Goal: Navigation & Orientation: Find specific page/section

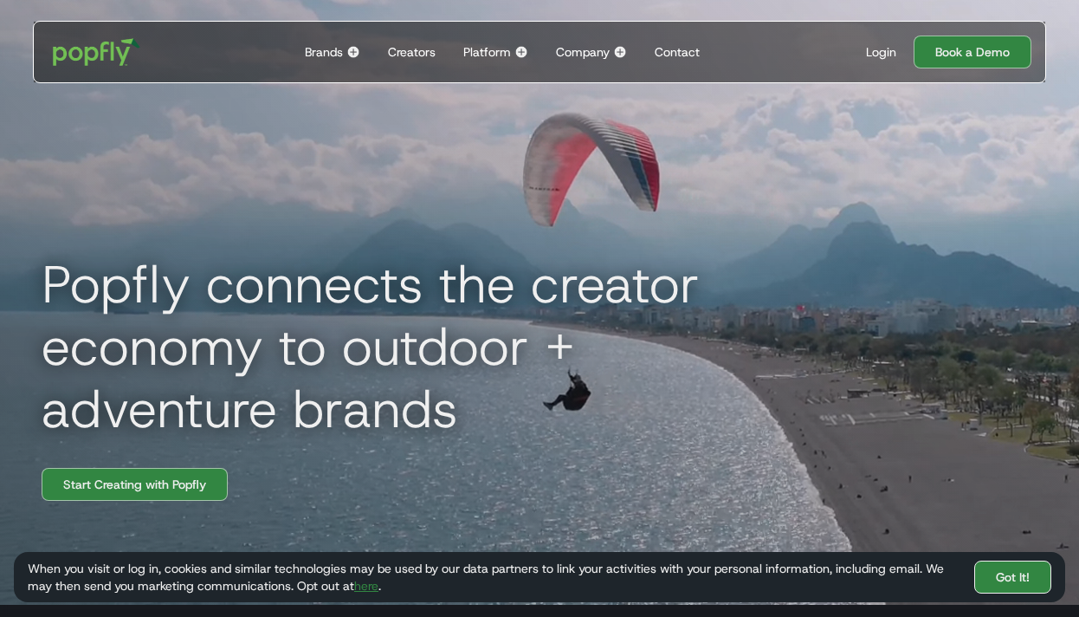
click at [1002, 574] on link "Got It!" at bounding box center [1012, 576] width 77 height 33
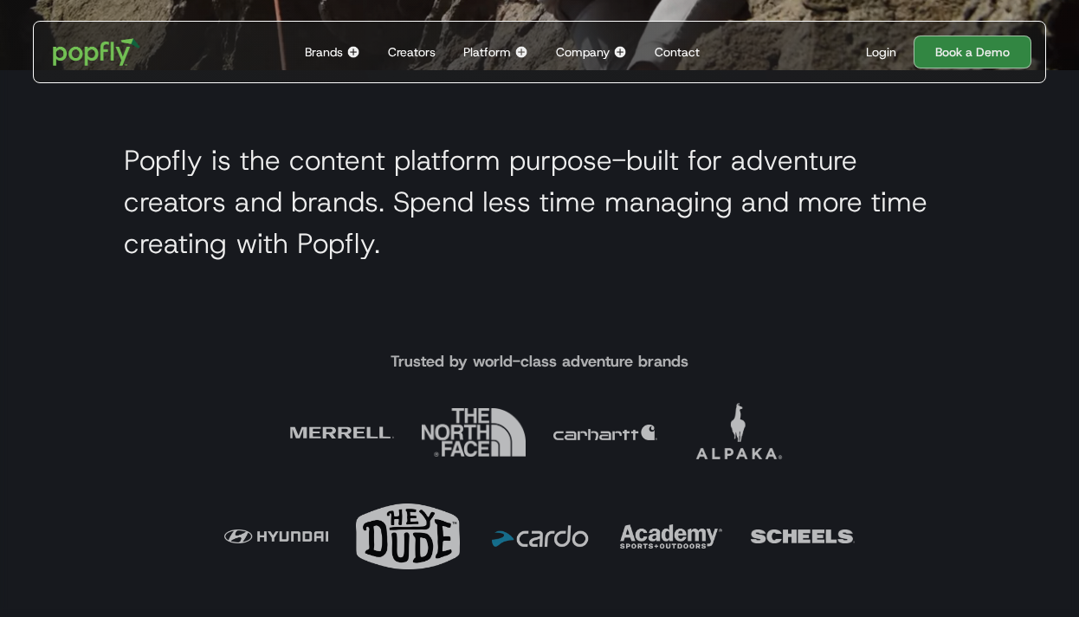
scroll to position [538, 0]
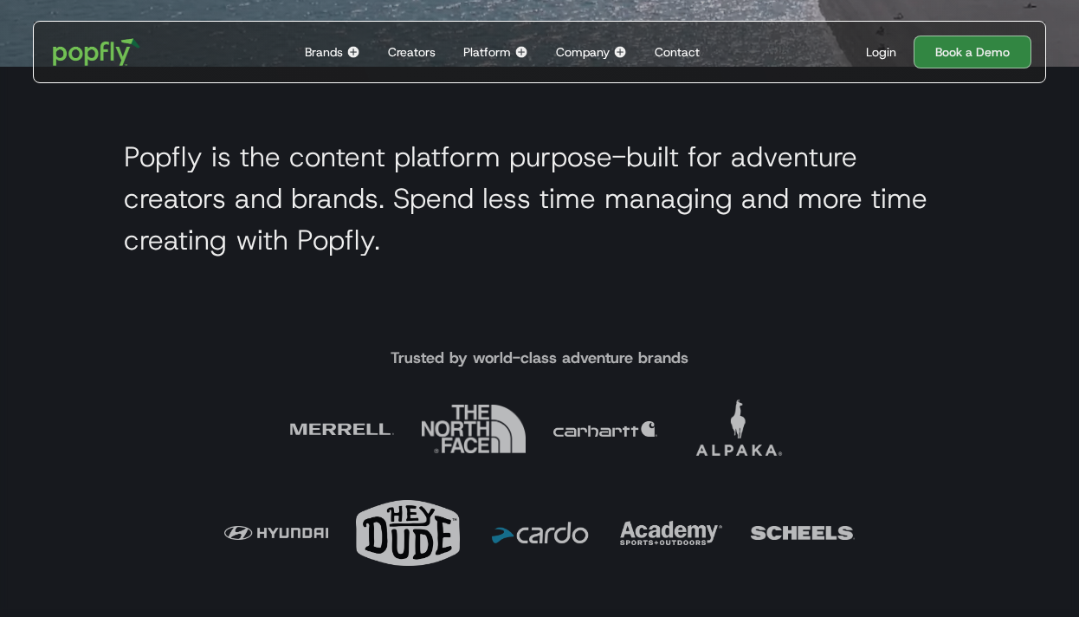
click at [414, 50] on div "Creators" at bounding box center [412, 51] width 48 height 17
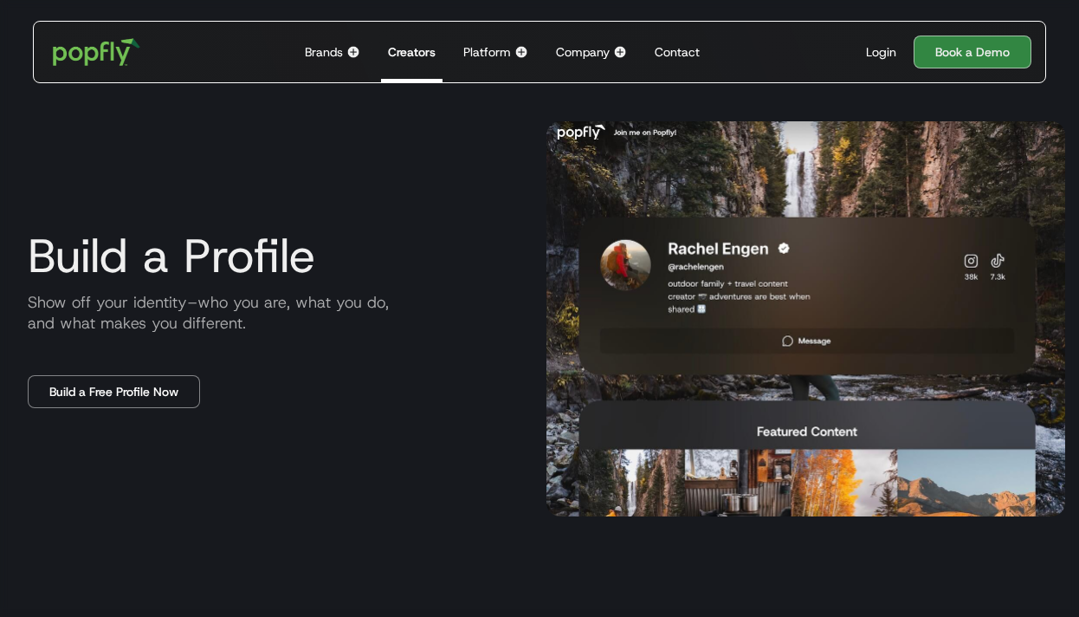
scroll to position [826, 0]
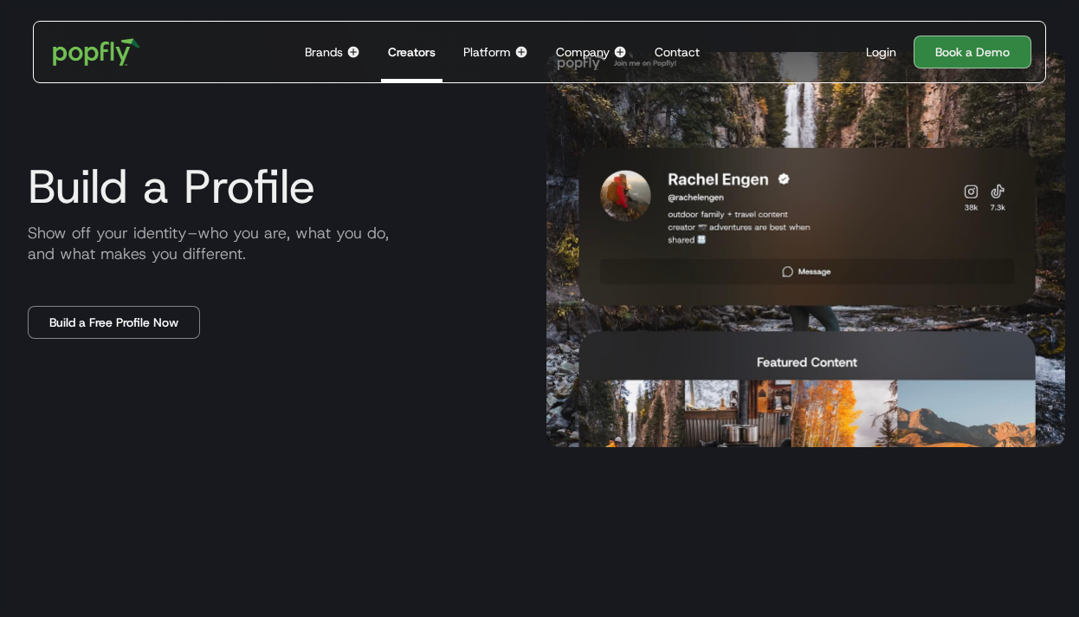
click at [327, 48] on div "Brands" at bounding box center [324, 51] width 38 height 17
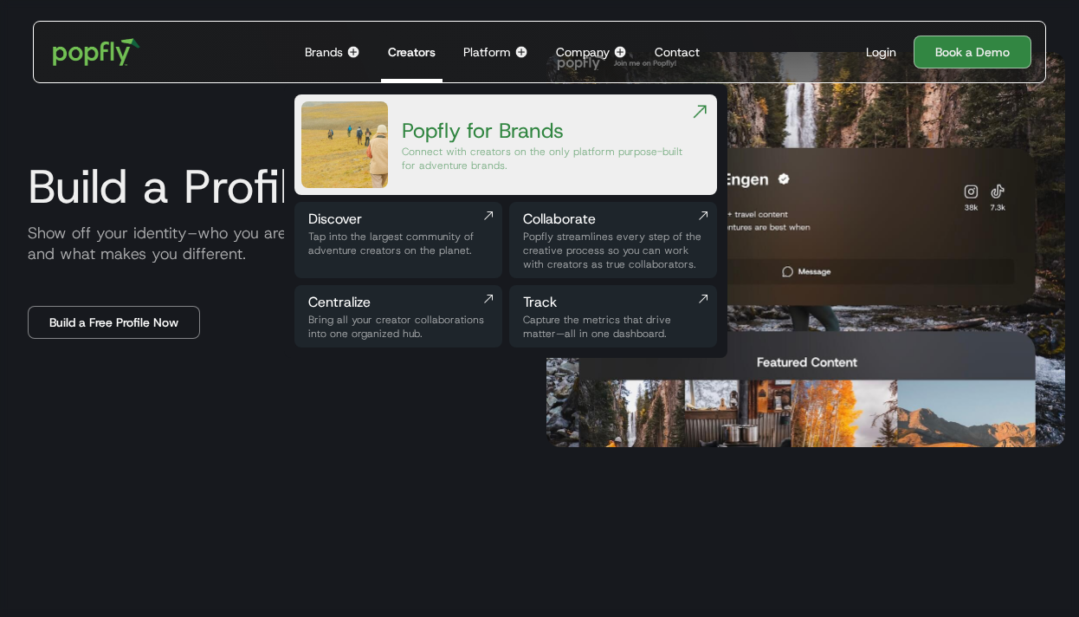
click at [427, 236] on div "Tap into the largest community of adventure creators on the planet." at bounding box center [398, 243] width 180 height 28
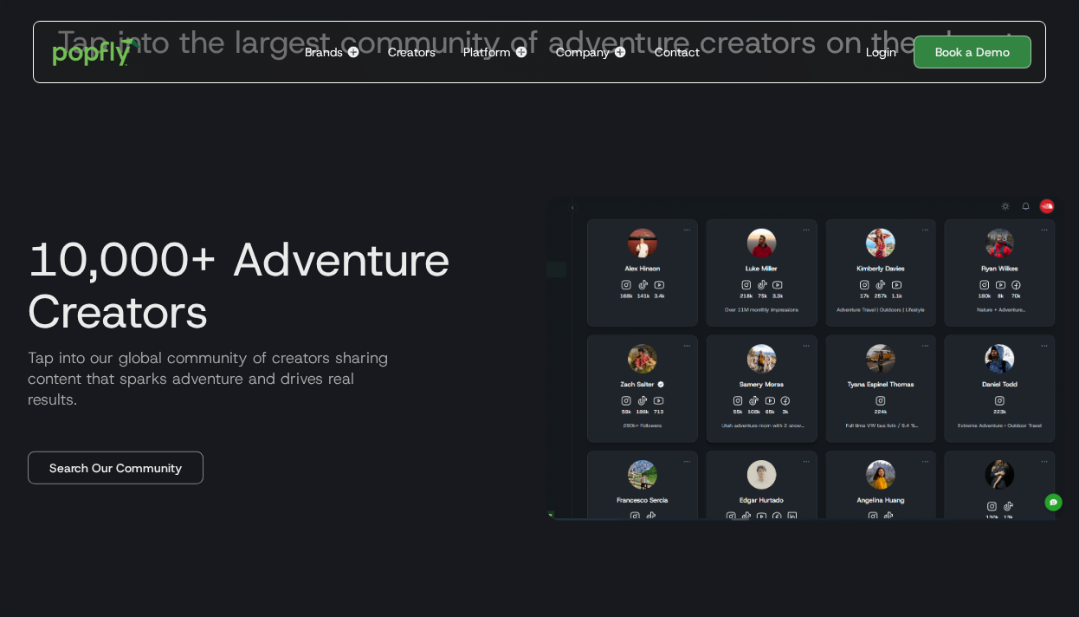
scroll to position [643, 0]
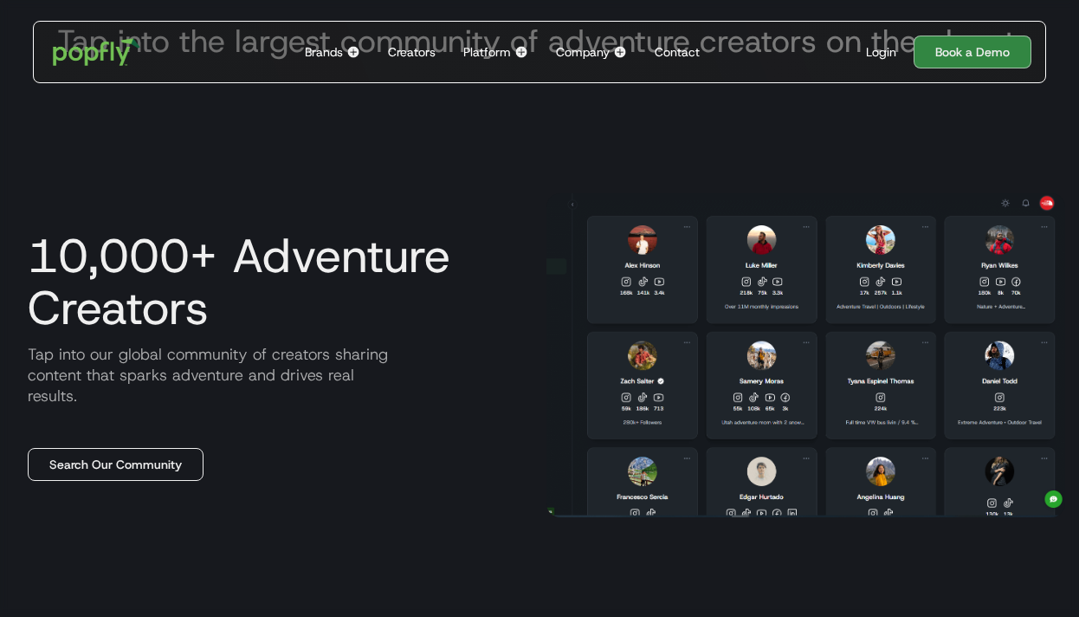
click at [167, 470] on link "Search Our Community" at bounding box center [116, 464] width 176 height 33
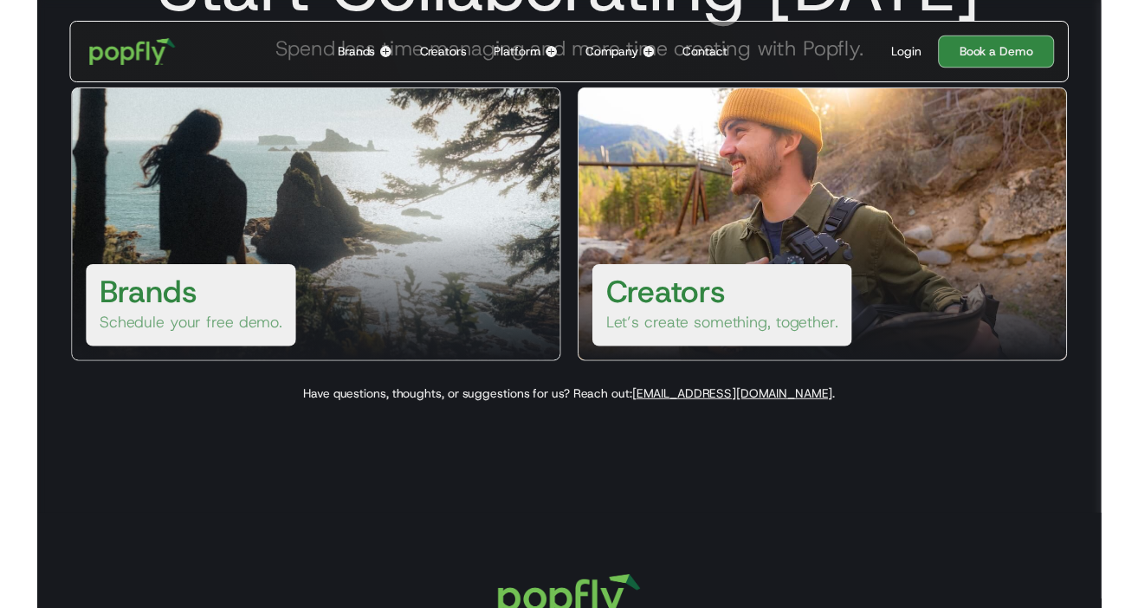
scroll to position [127, 0]
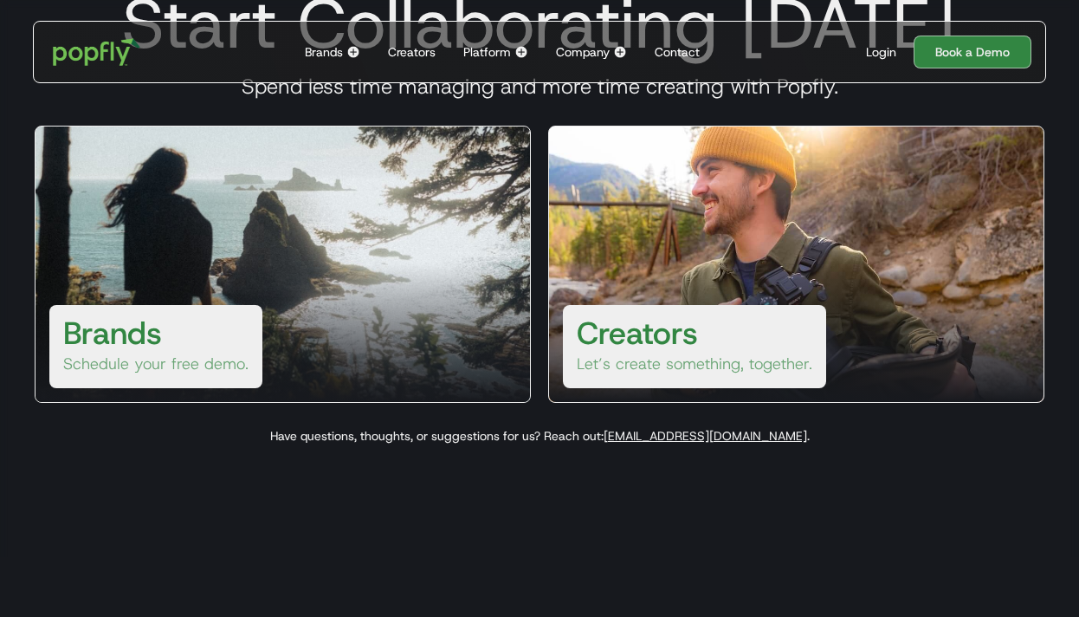
click at [347, 294] on div at bounding box center [283, 332] width 494 height 139
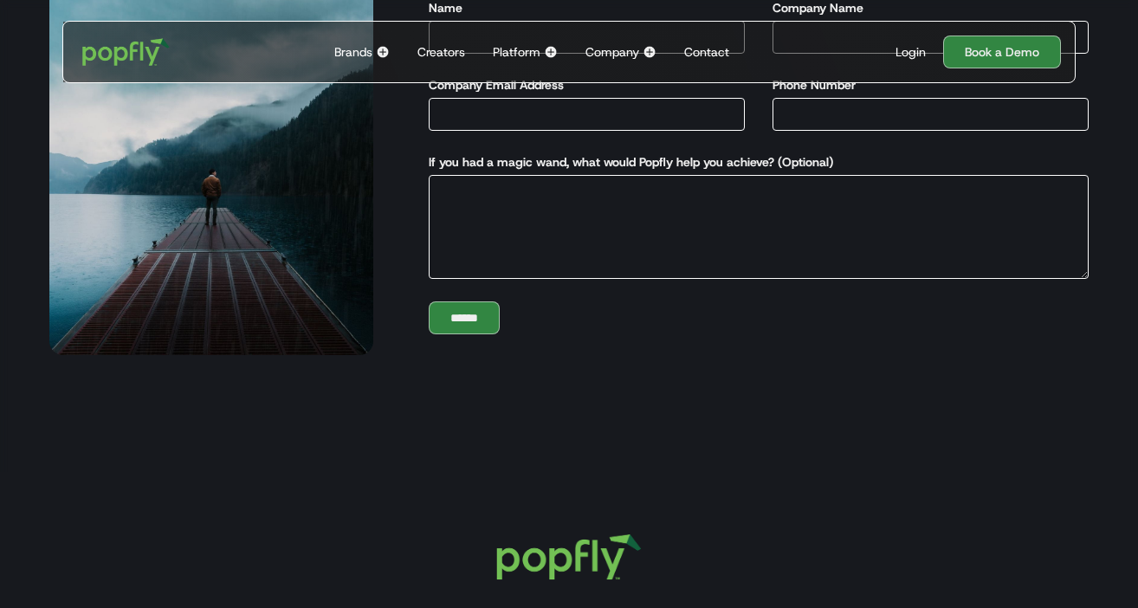
scroll to position [0, 0]
